Goal: Communication & Community: Answer question/provide support

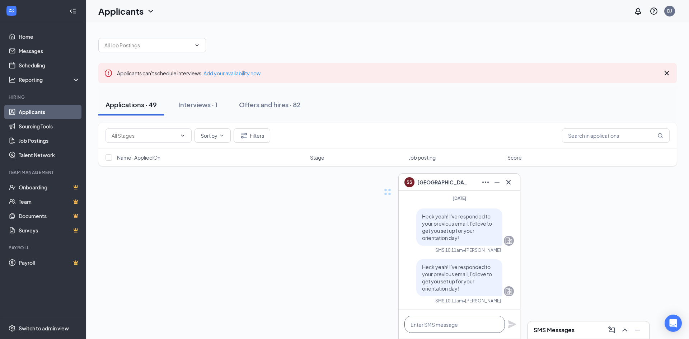
drag, startPoint x: 444, startPoint y: 324, endPoint x: 447, endPoint y: 319, distance: 5.8
click at [444, 323] on textarea at bounding box center [455, 324] width 101 height 17
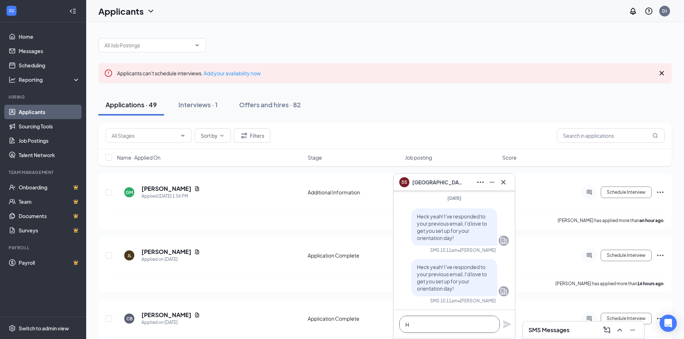
scroll to position [0, 0]
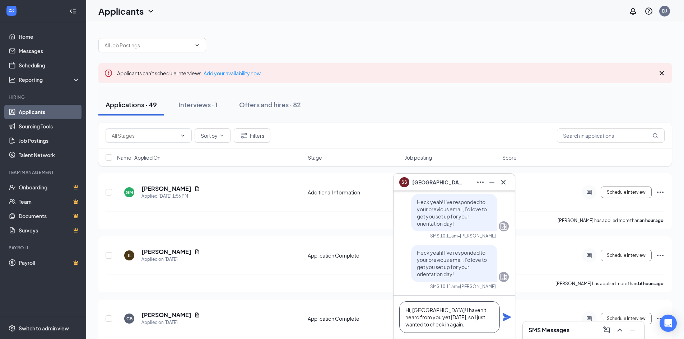
type textarea "Hi, [GEOGRAPHIC_DATA]! I haven't heard from you yet [DATE], so I just wanted to…"
click at [505, 321] on icon "Plane" at bounding box center [507, 317] width 9 height 9
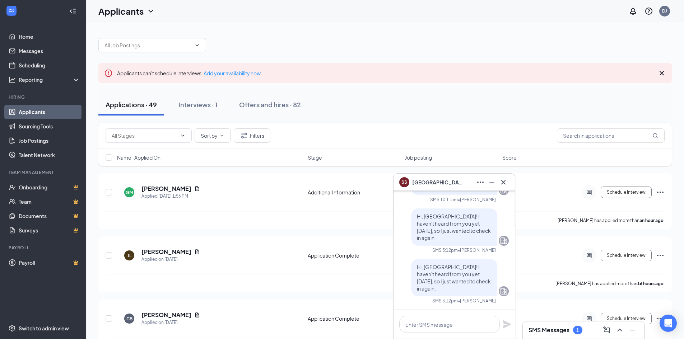
click at [562, 338] on div "SMS Messages 1" at bounding box center [583, 330] width 121 height 17
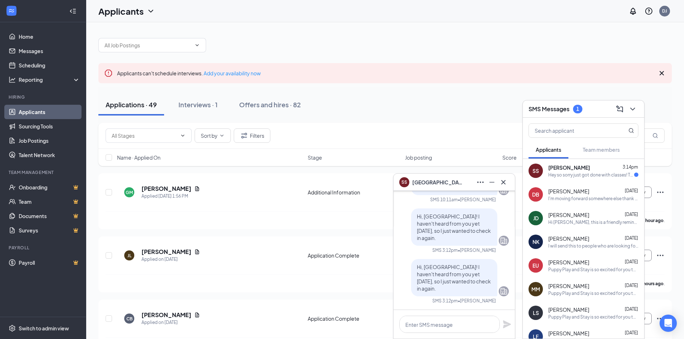
click at [552, 176] on div "Hey so sorry just got done with classes! This weekends is a little weird becaus…" at bounding box center [591, 175] width 86 height 6
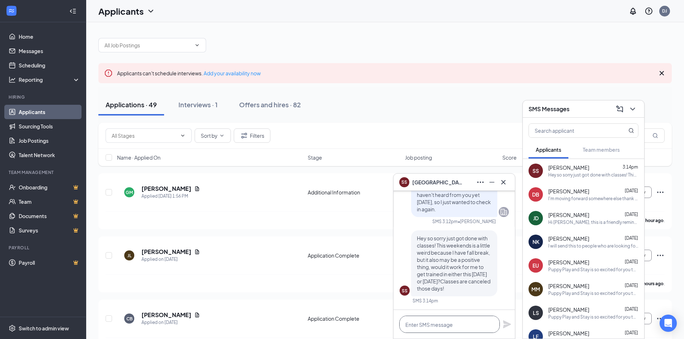
click at [461, 321] on textarea at bounding box center [449, 324] width 101 height 17
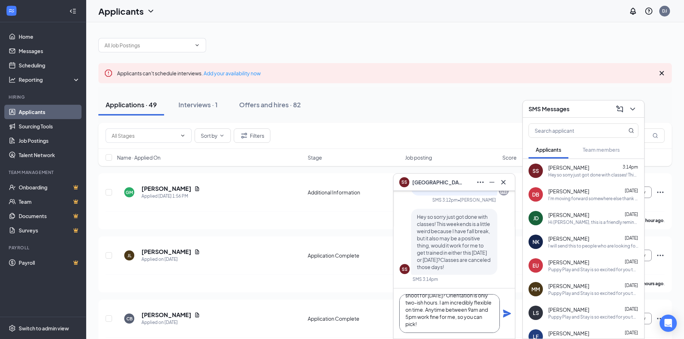
scroll to position [22, 0]
type textarea "Oh, I'm so sorry to have bugged you while you were in class! Why don't we shoot…"
click at [506, 316] on icon "Plane" at bounding box center [507, 314] width 8 height 8
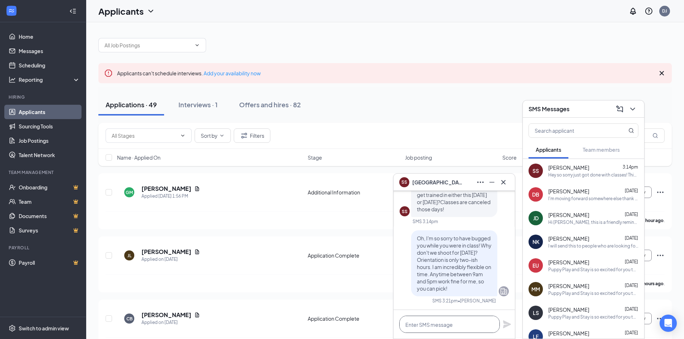
click at [487, 330] on textarea at bounding box center [449, 324] width 101 height 17
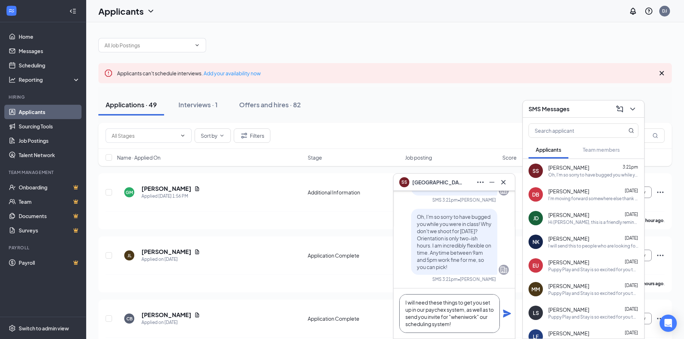
scroll to position [58, 0]
type textarea "I also need: Address: Phone Number: Email (if not the one I already messaged): …"
click at [506, 310] on icon "Plane" at bounding box center [507, 313] width 9 height 9
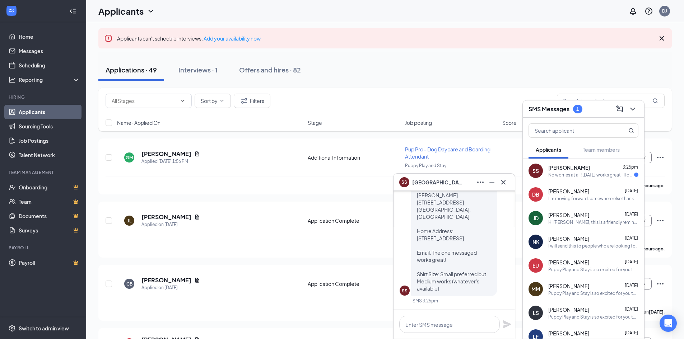
scroll to position [0, 0]
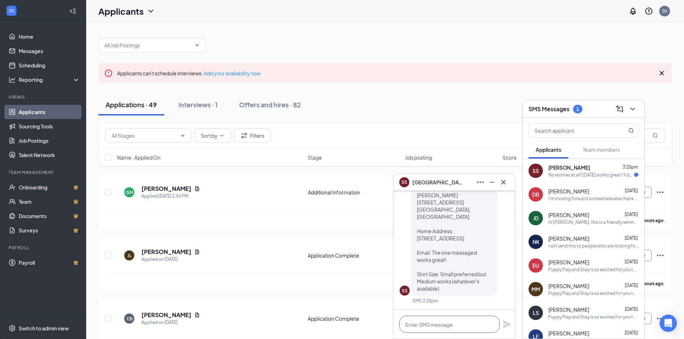
click at [471, 325] on textarea at bounding box center [449, 324] width 101 height 17
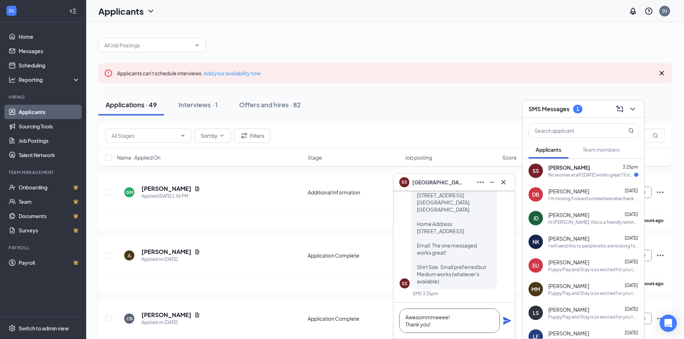
type textarea "Awesommmeeee! Thank you!"
click at [510, 324] on icon "Plane" at bounding box center [507, 321] width 9 height 9
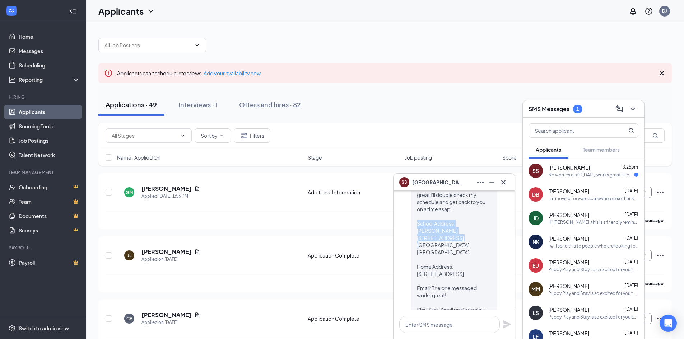
scroll to position [-72, 0]
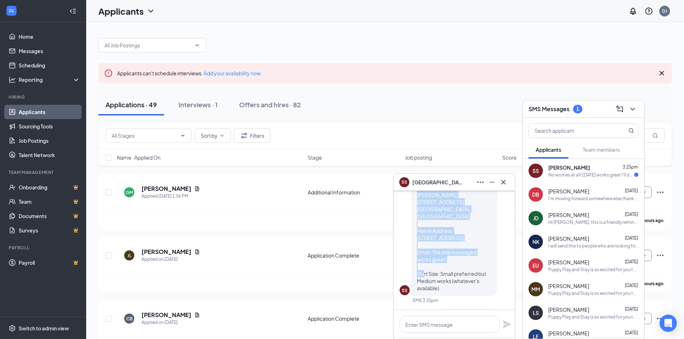
drag, startPoint x: 417, startPoint y: 237, endPoint x: 467, endPoint y: 261, distance: 56.0
click at [467, 261] on p "No worries at all! [DATE] works great I'll double check my schedule and get bac…" at bounding box center [454, 220] width 75 height 144
copy span "School Address: [PERSON_NAME] [STREET_ADDRESS] [GEOGRAPHIC_DATA] Home Address: …"
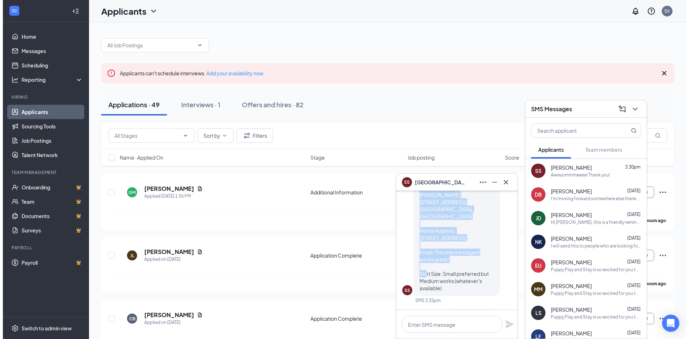
scroll to position [0, 0]
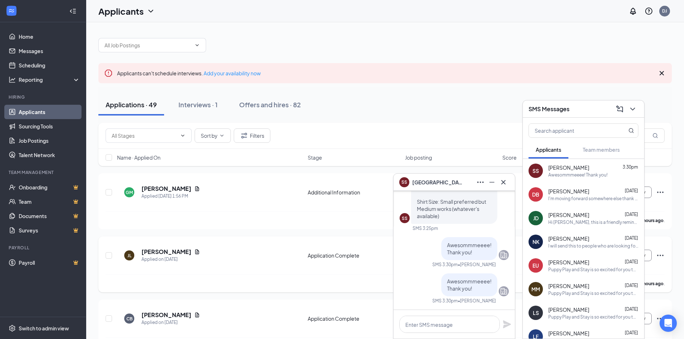
click at [261, 261] on div "[PERSON_NAME] Applied on [DATE]" at bounding box center [210, 255] width 186 height 15
click at [202, 100] on div "Interviews · 1" at bounding box center [197, 104] width 39 height 9
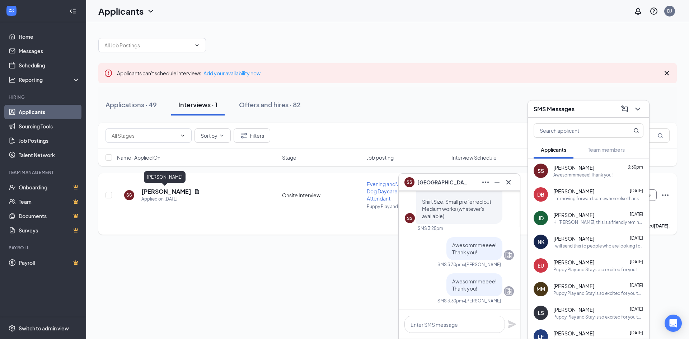
click at [159, 190] on h5 "[PERSON_NAME]" at bounding box center [166, 192] width 50 height 8
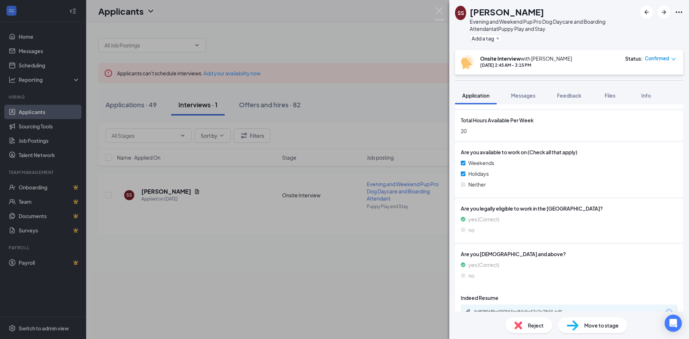
scroll to position [395, 0]
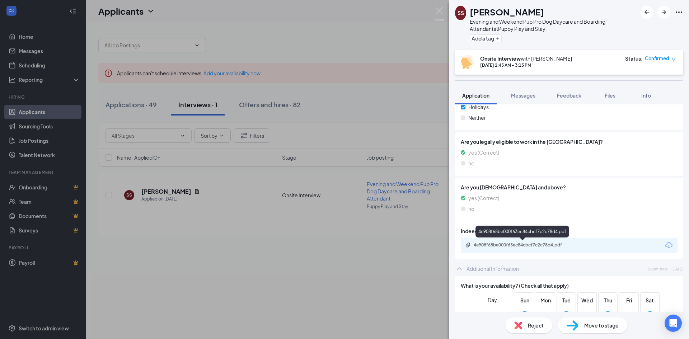
click at [519, 242] on div "4e908f68be000f63ec84cbcf7c2c78d4.pdf" at bounding box center [524, 245] width 101 height 6
click at [313, 118] on div "SS [PERSON_NAME] Evening and Weekend Pup Pro Dog Daycare and Boarding Attendant…" at bounding box center [344, 169] width 689 height 339
